Goal: Browse casually: Explore the website without a specific task or goal

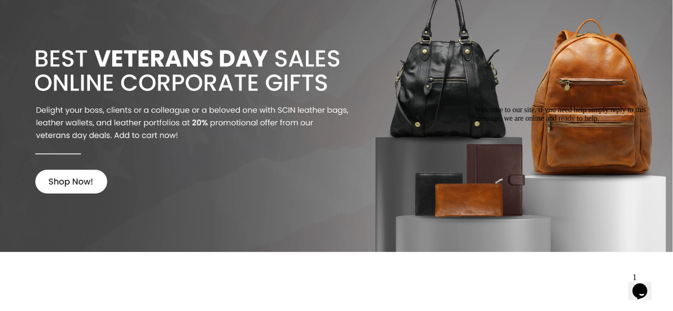
scroll to position [1164, 0]
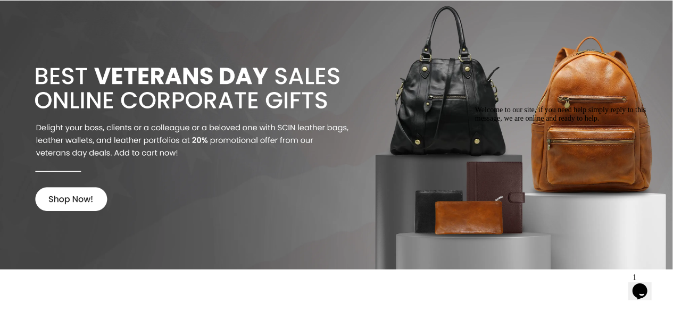
click at [475, 105] on icon "Chat attention grabber" at bounding box center [475, 105] width 0 height 0
click at [611, 283] on icon "Close" at bounding box center [611, 287] width 0 height 9
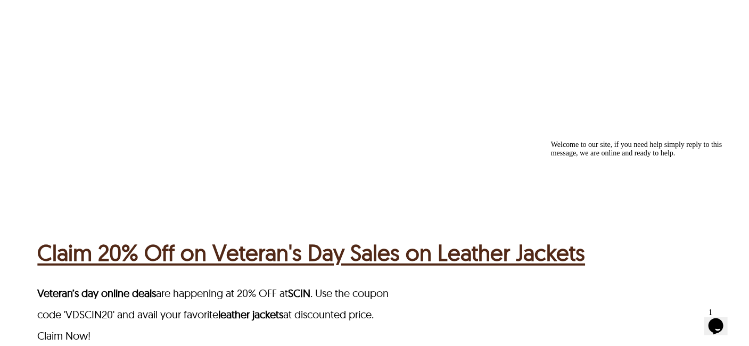
scroll to position [1539, 0]
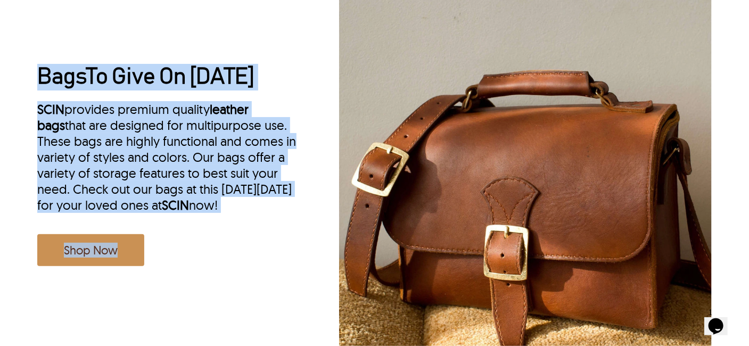
scroll to position [1521, 0]
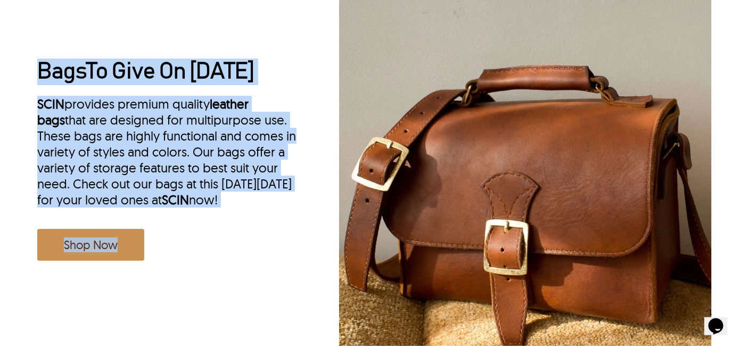
drag, startPoint x: 5, startPoint y: 44, endPoint x: 184, endPoint y: 303, distance: 314.5
copy div "Bags To Give On Thanksgiving SCIN provides premium quality leather bags that ar…"
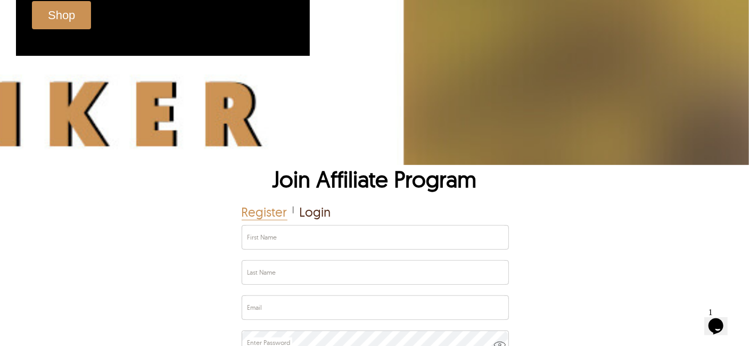
scroll to position [3742, 0]
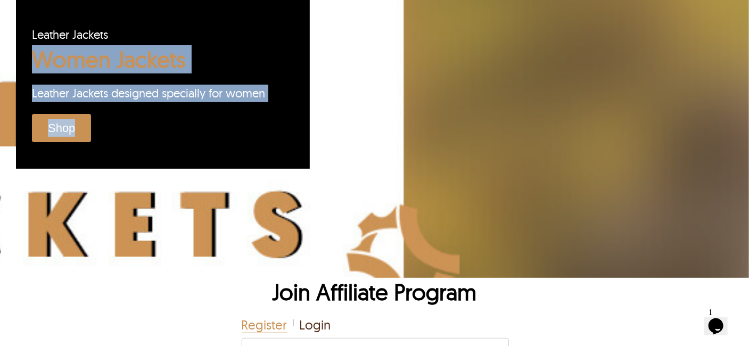
drag, startPoint x: 181, startPoint y: 150, endPoint x: 42, endPoint y: 52, distance: 170.8
click at [42, 52] on div "Leather Jackets Women Jackets Leather Jackets designed specially for women Shop" at bounding box center [163, 78] width 294 height 181
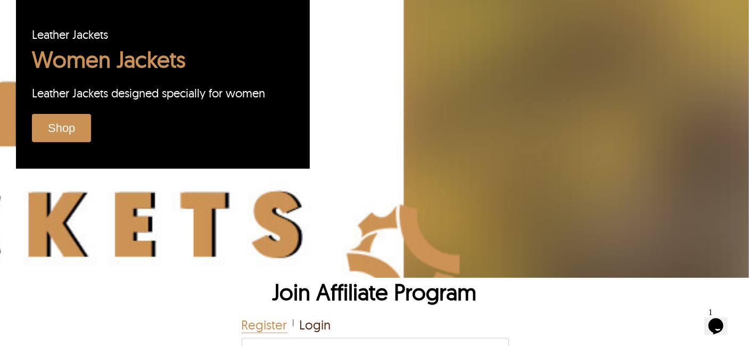
click at [349, 147] on div at bounding box center [374, 78] width 749 height 399
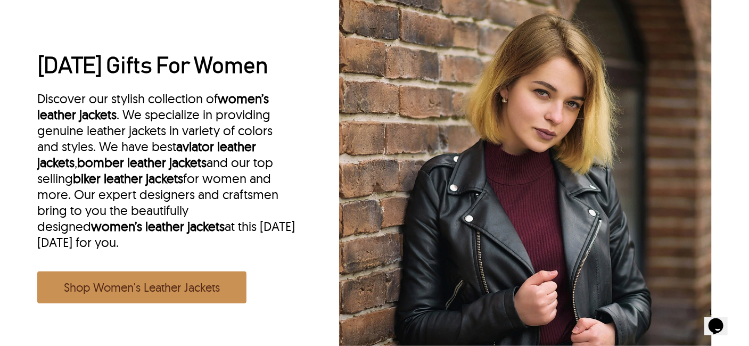
scroll to position [988, 0]
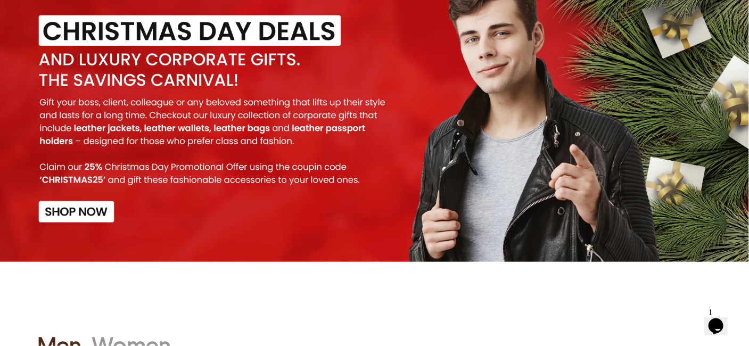
scroll to position [1118, 0]
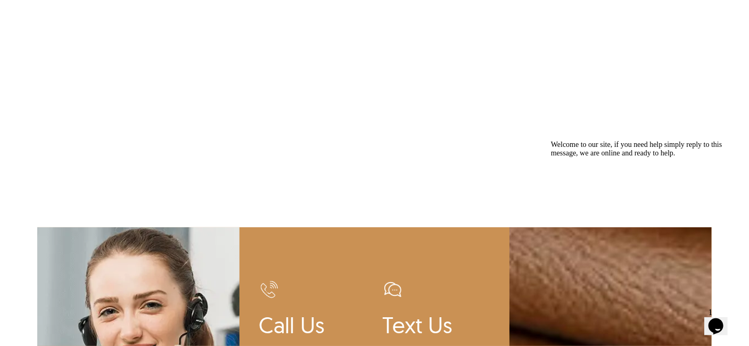
scroll to position [2819, 0]
